Goal: Check status: Check status

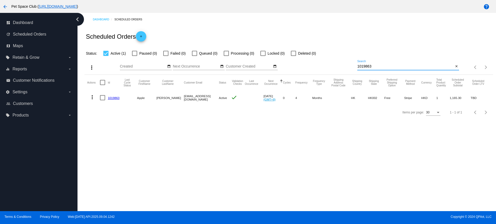
drag, startPoint x: 359, startPoint y: 65, endPoint x: 347, endPoint y: 65, distance: 11.6
click at [347, 65] on div "more_vert Sep Jan Feb Mar [DATE]" at bounding box center [288, 66] width 408 height 18
click at [402, 41] on div "Scheduled Orders add" at bounding box center [288, 36] width 408 height 21
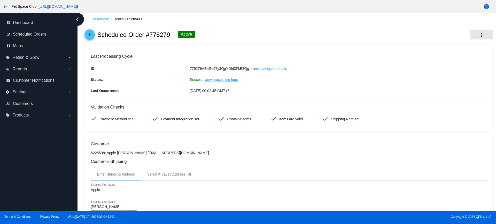
click at [479, 35] on mat-icon "more_vert" at bounding box center [482, 35] width 6 height 6
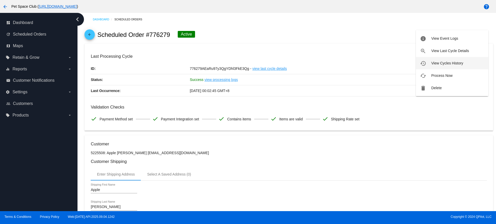
click at [439, 63] on span "View Cycles History" at bounding box center [447, 63] width 32 height 4
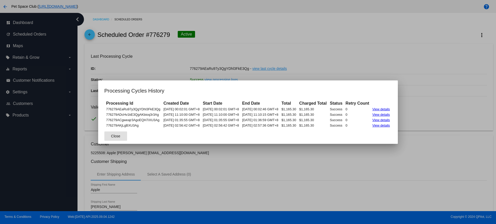
click at [268, 154] on div at bounding box center [248, 112] width 496 height 224
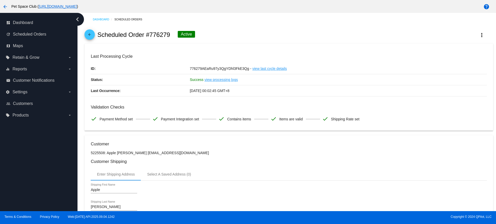
click at [81, 55] on div "Dashboard Scheduled Orders arrow_back Scheduled Order #776279 Active more_vert …" at bounding box center [286, 112] width 418 height 199
